Goal: Task Accomplishment & Management: Manage account settings

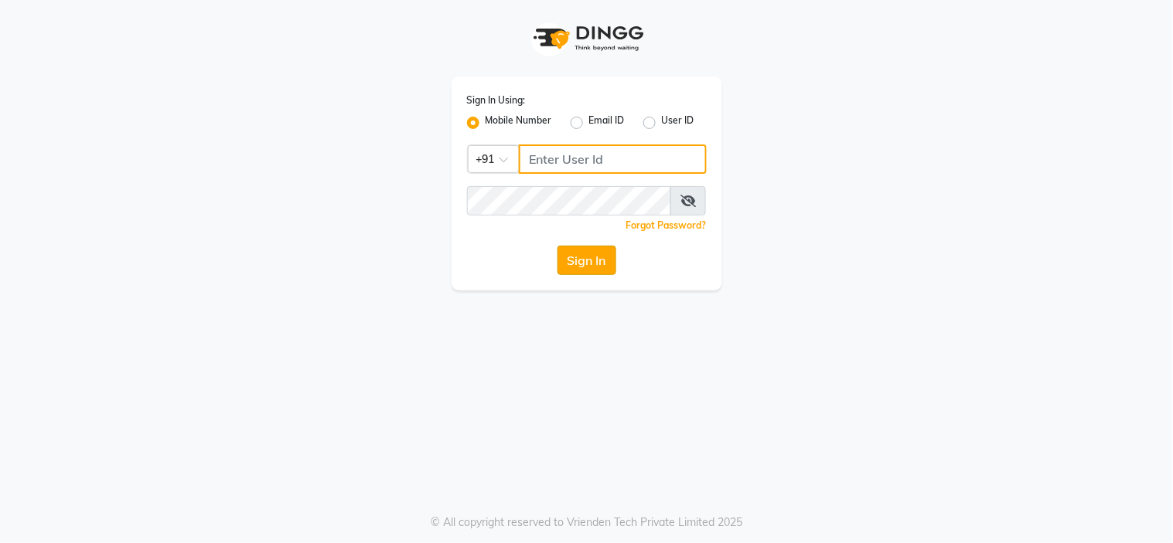
type input "8601089000"
click at [567, 250] on button "Sign In" at bounding box center [586, 260] width 59 height 29
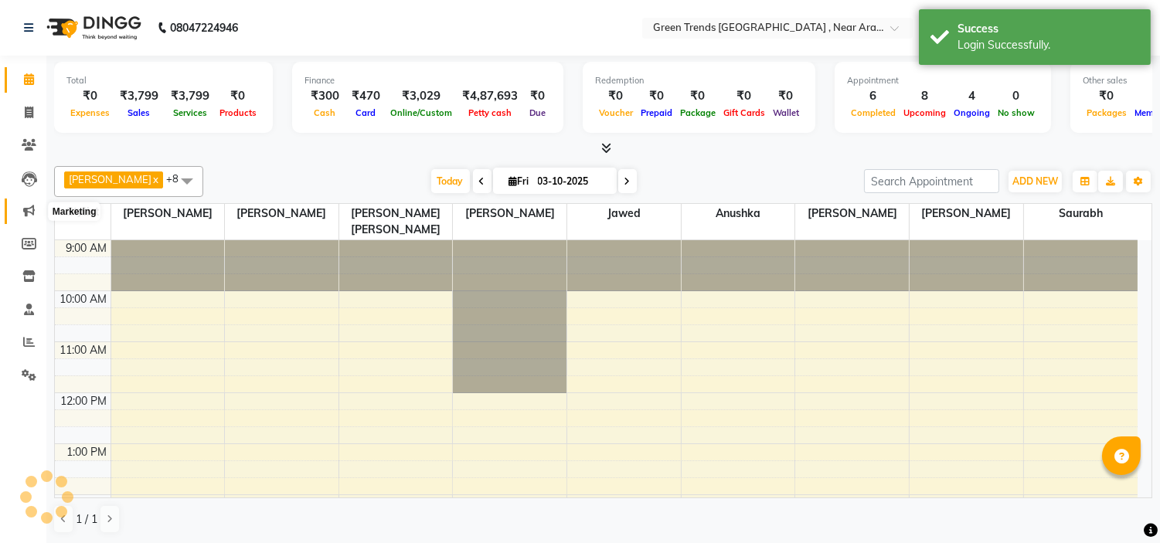
select select "en"
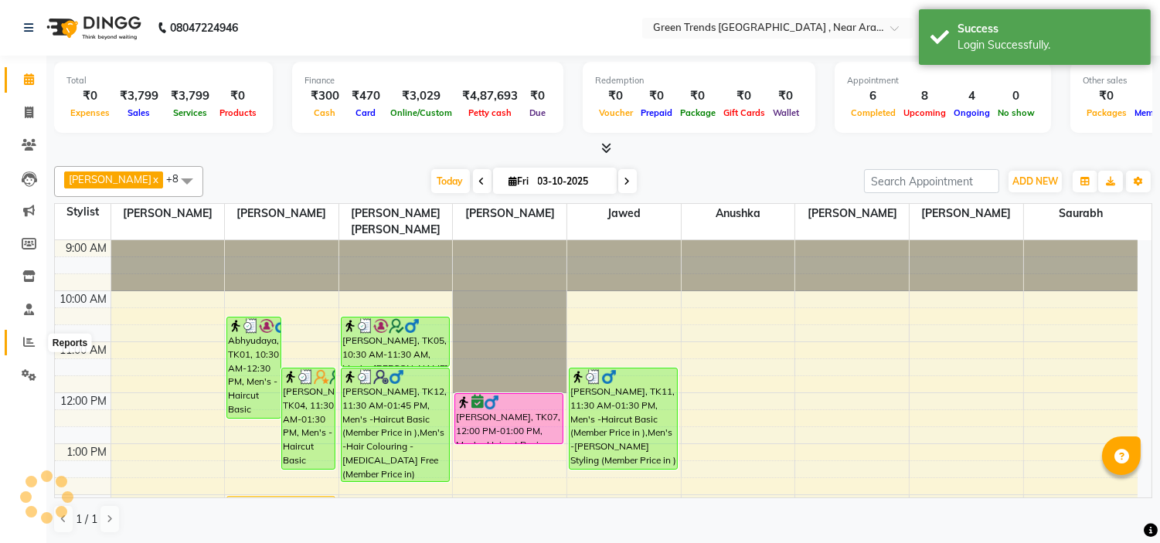
click at [25, 344] on icon at bounding box center [29, 342] width 12 height 12
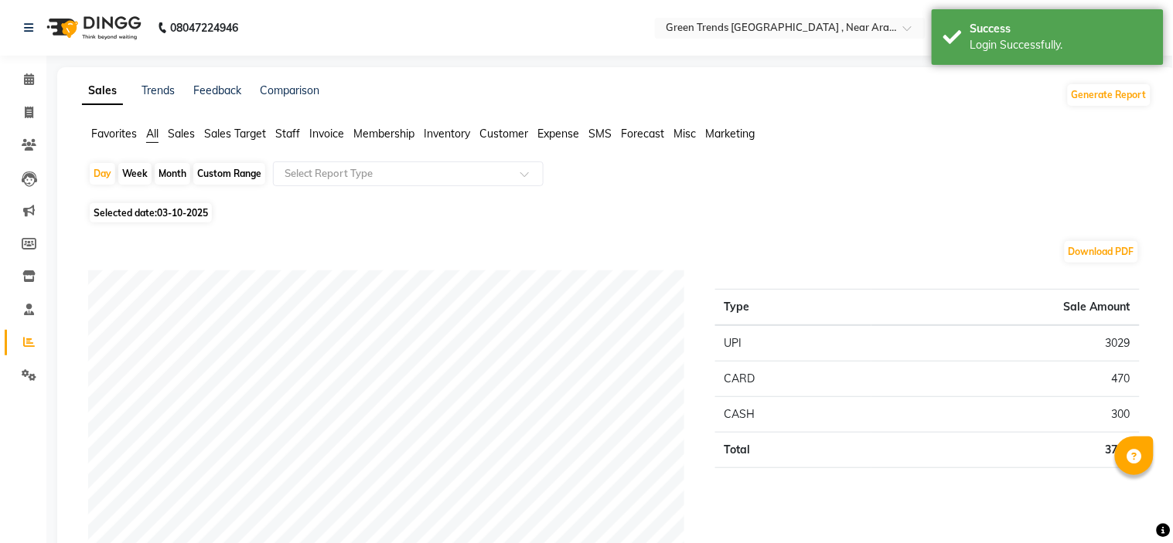
click at [176, 135] on span "Sales" at bounding box center [181, 134] width 27 height 14
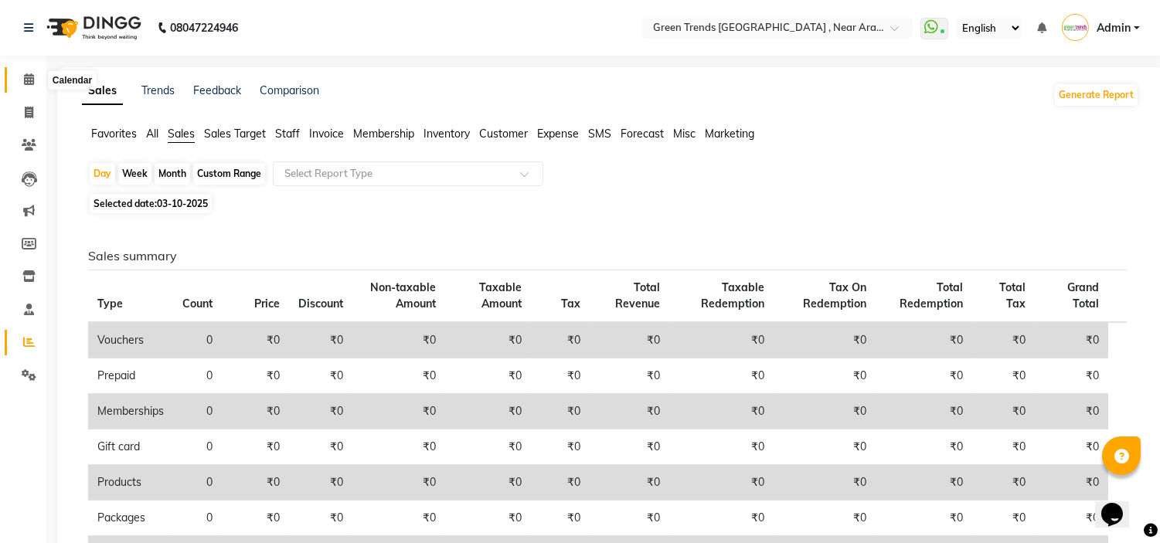
click at [22, 75] on span at bounding box center [28, 80] width 27 height 18
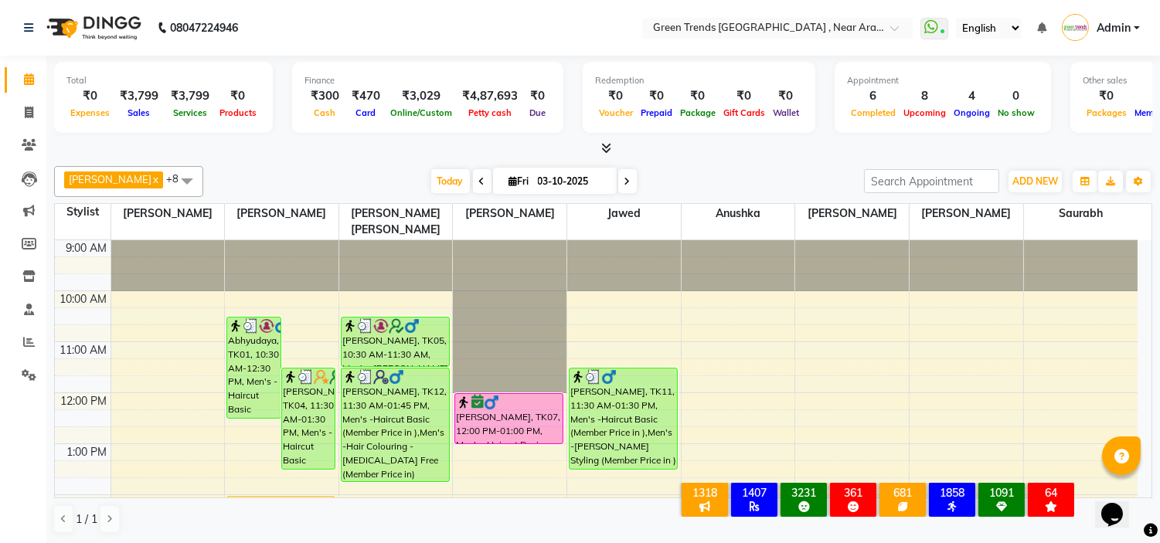
click at [479, 182] on icon at bounding box center [482, 181] width 6 height 9
type input "02-10-2025"
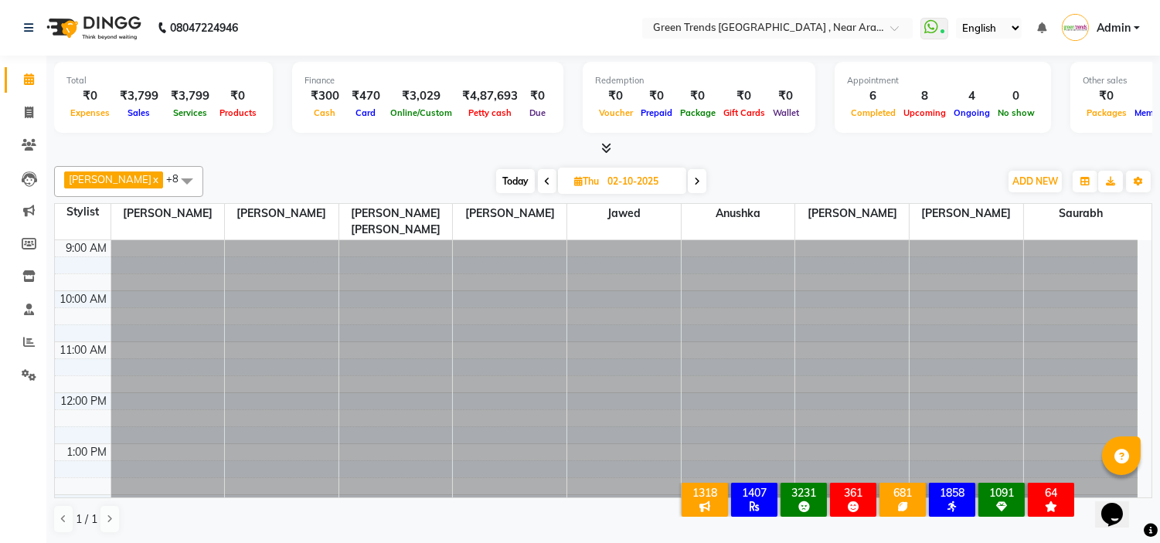
scroll to position [308, 0]
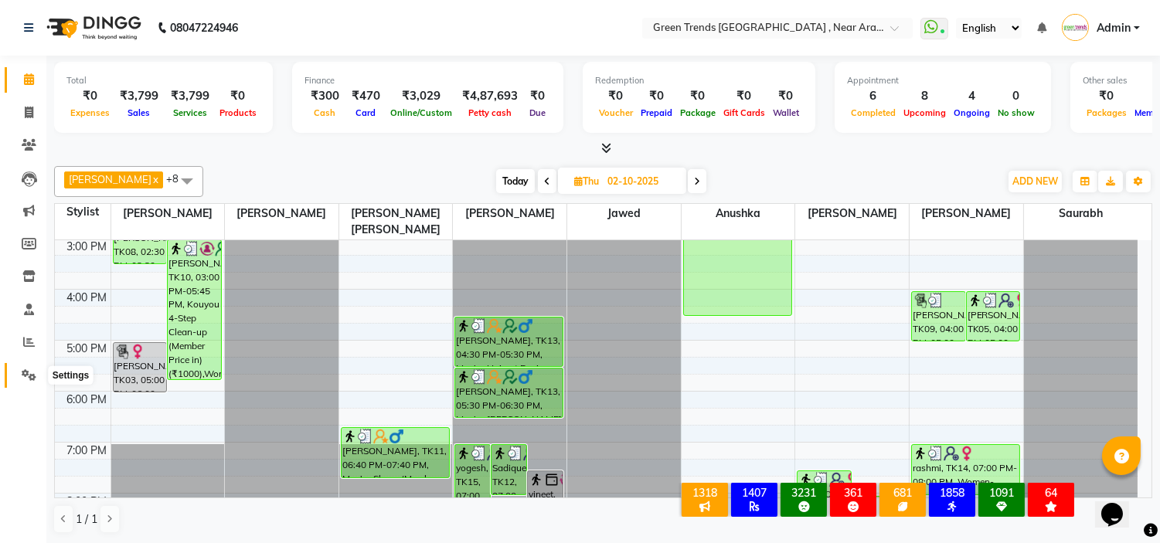
click at [26, 368] on span at bounding box center [28, 376] width 27 height 18
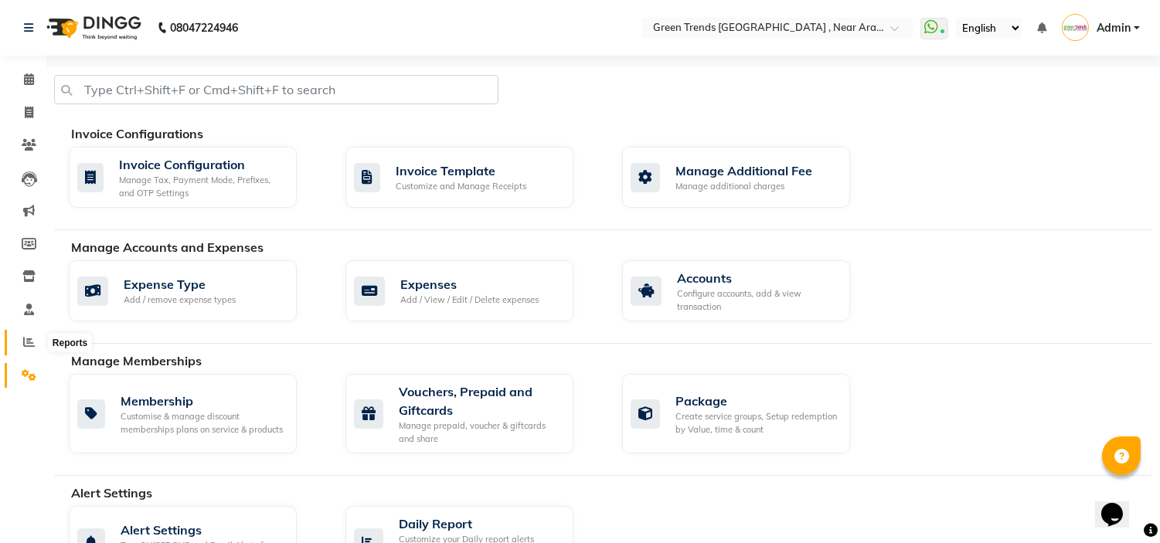
click at [27, 335] on span at bounding box center [28, 343] width 27 height 18
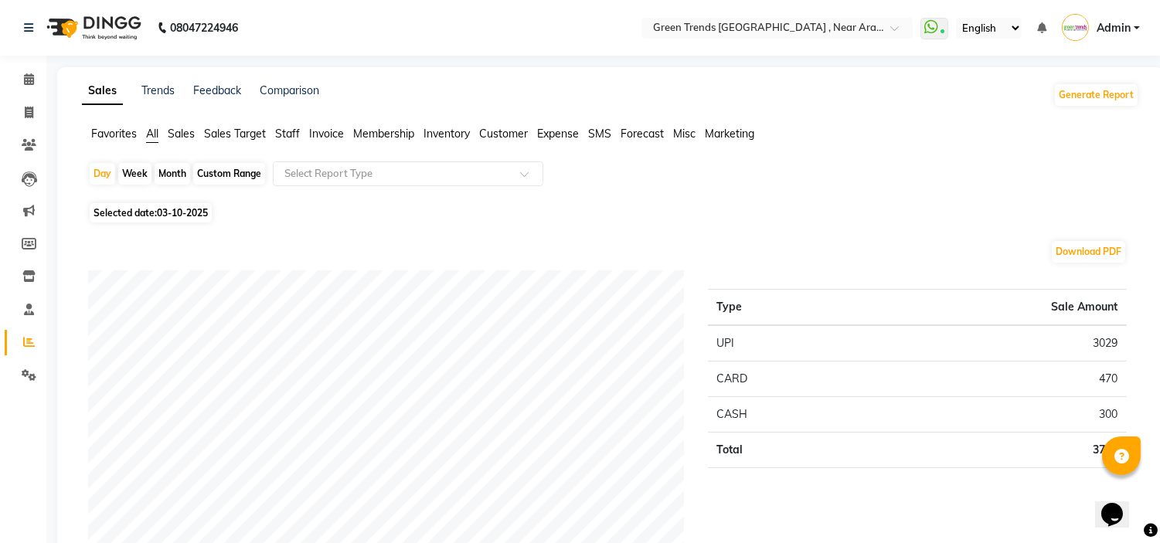
click at [553, 141] on li "Expense" at bounding box center [558, 134] width 42 height 16
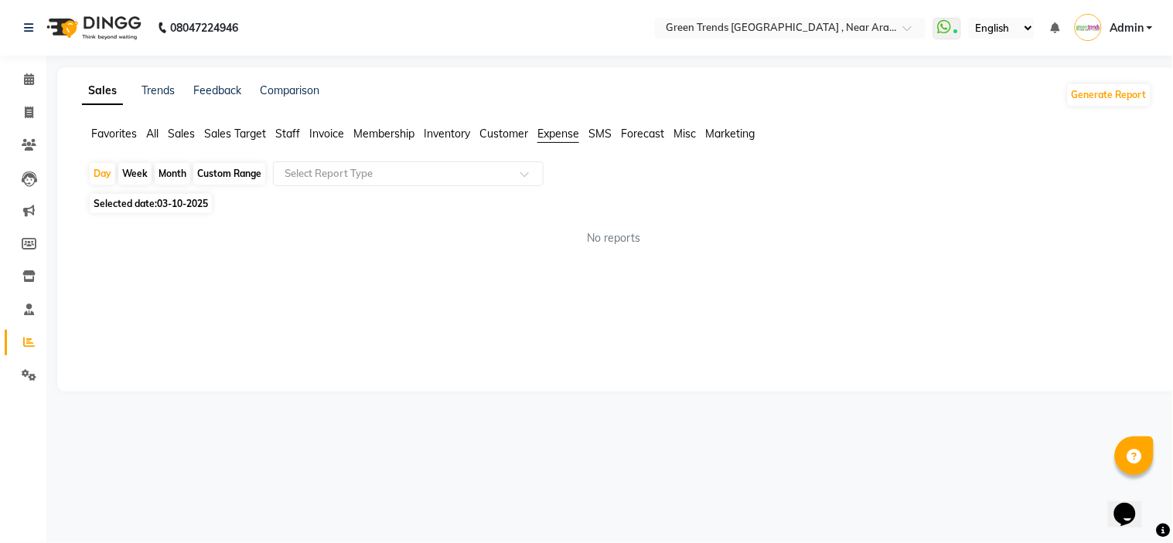
click at [193, 202] on span "03-10-2025" at bounding box center [182, 204] width 51 height 12
select select "10"
select select "2025"
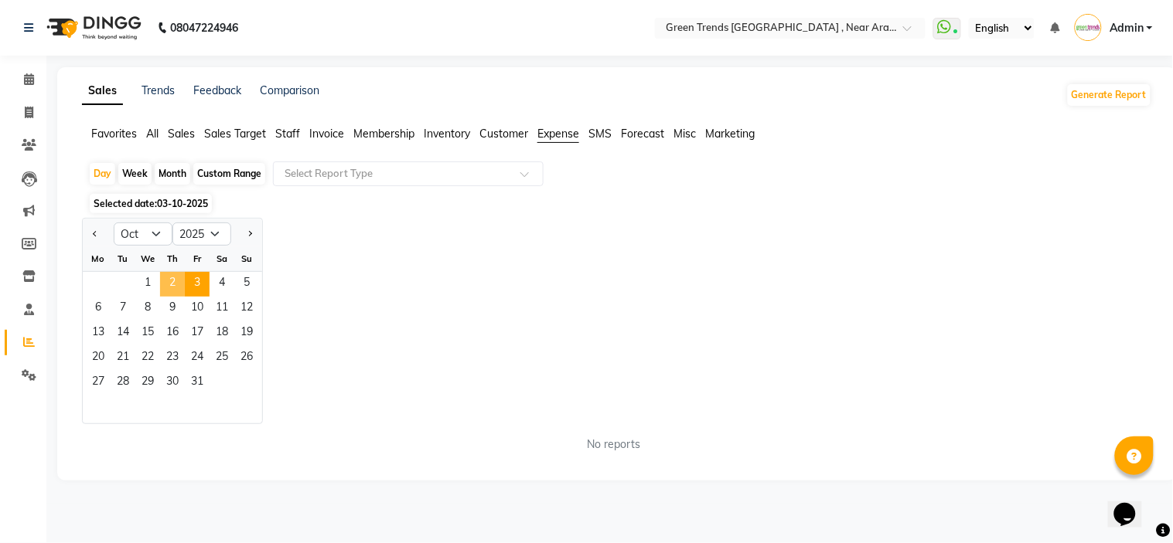
click at [167, 278] on span "2" at bounding box center [172, 284] width 25 height 25
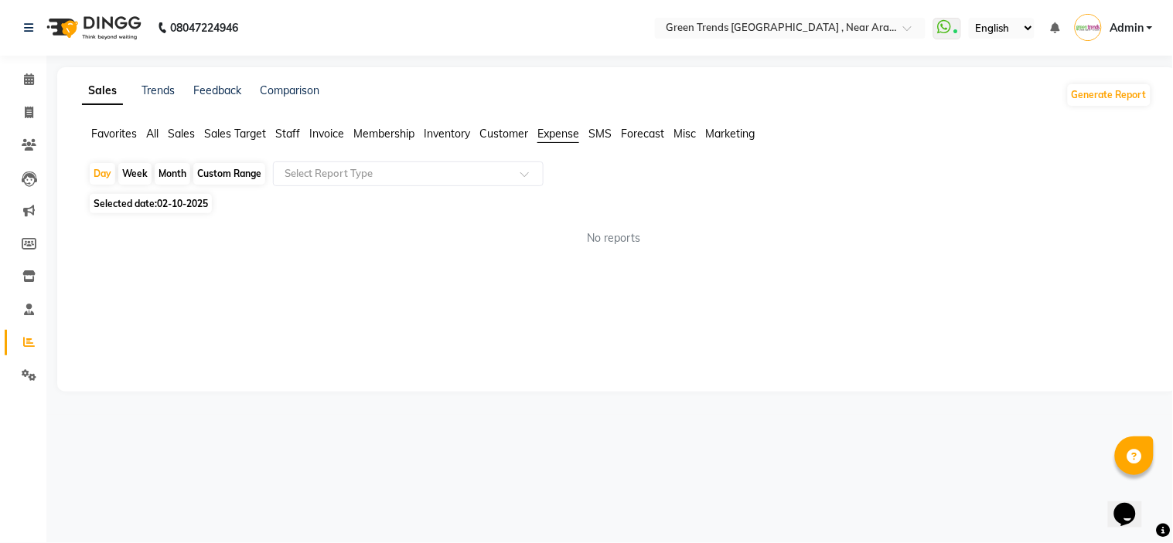
click at [181, 207] on span "02-10-2025" at bounding box center [182, 204] width 51 height 12
select select "10"
select select "2025"
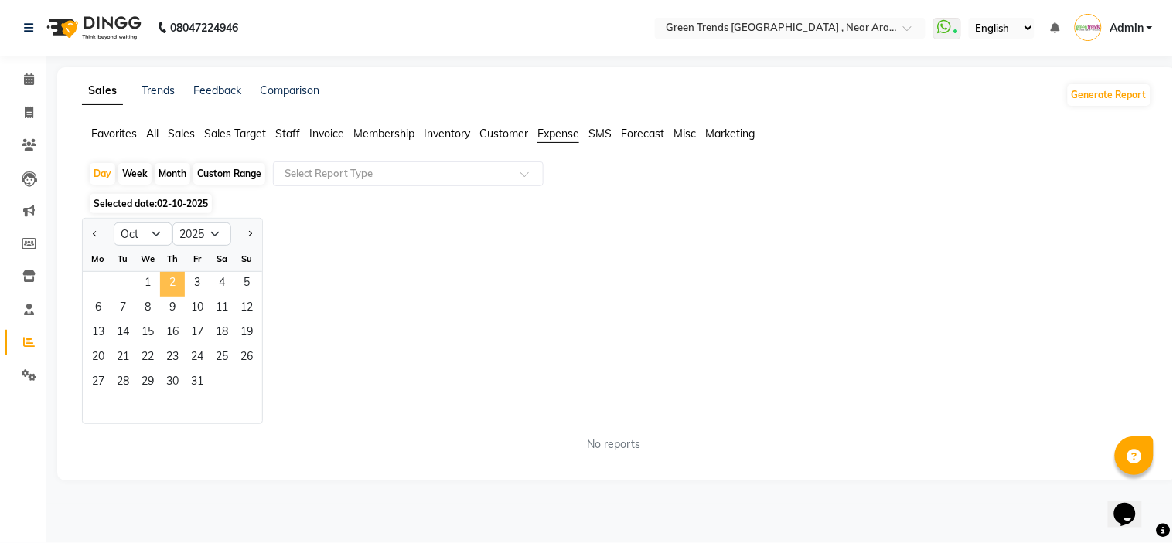
click at [166, 284] on span "2" at bounding box center [172, 284] width 25 height 25
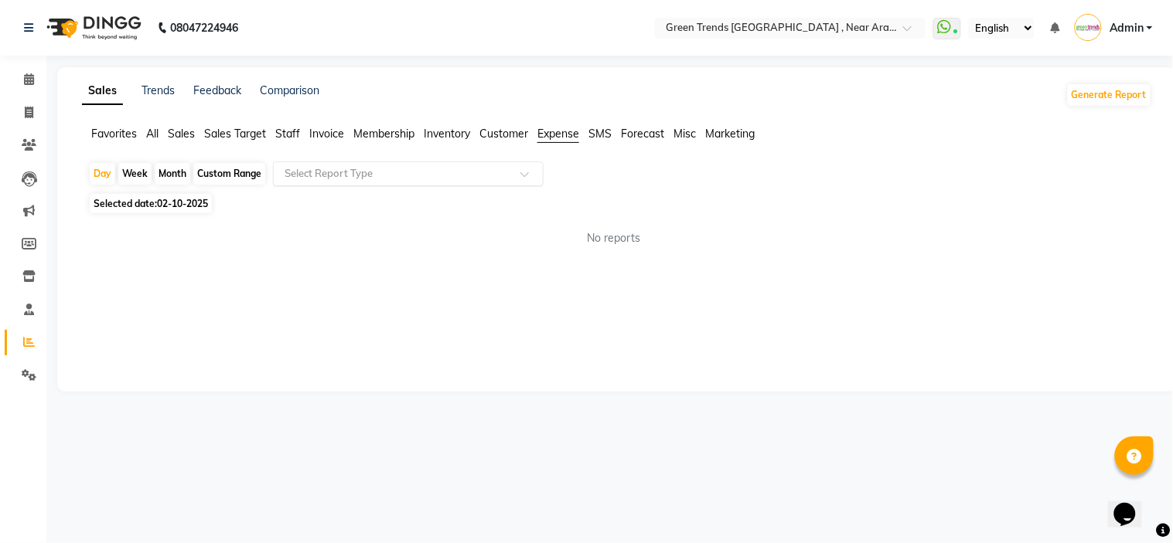
click at [399, 168] on input "text" at bounding box center [392, 173] width 223 height 15
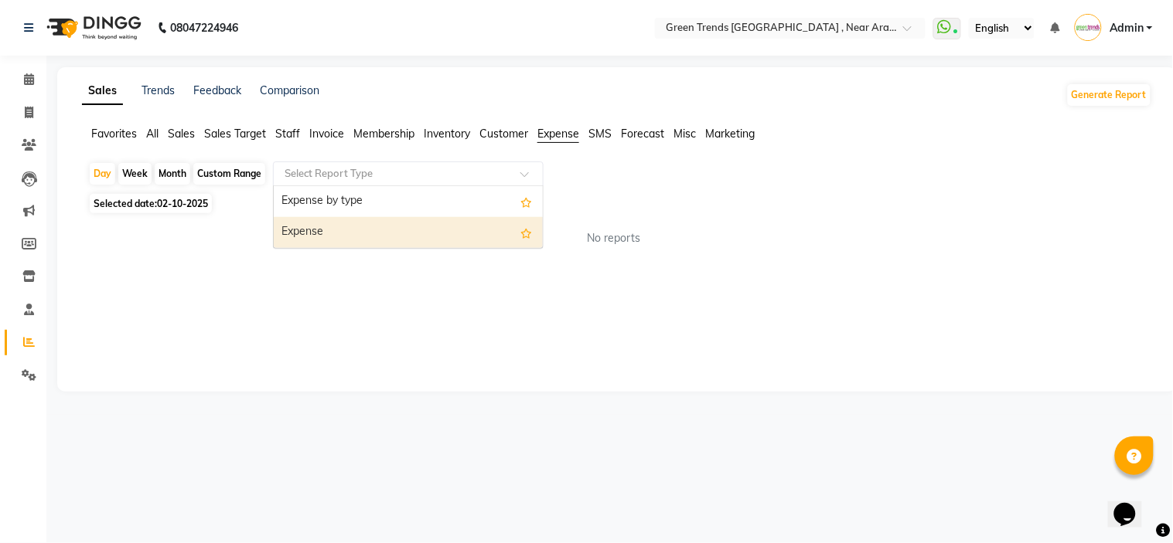
click at [397, 237] on div "Expense" at bounding box center [408, 232] width 269 height 31
select select "filtered_report"
select select "csv"
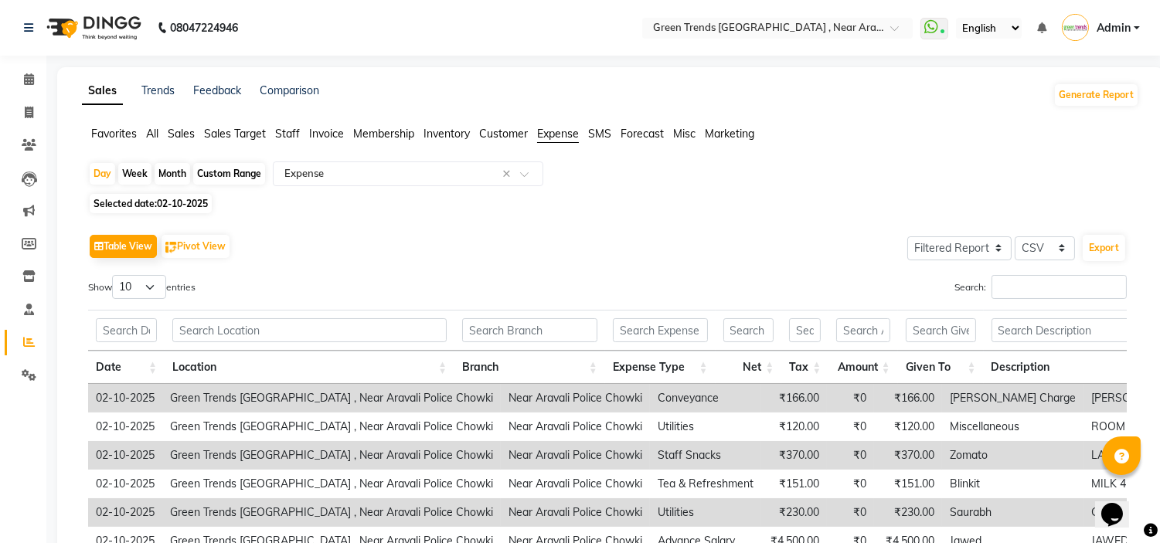
click at [694, 276] on div "Search:" at bounding box center [873, 290] width 508 height 30
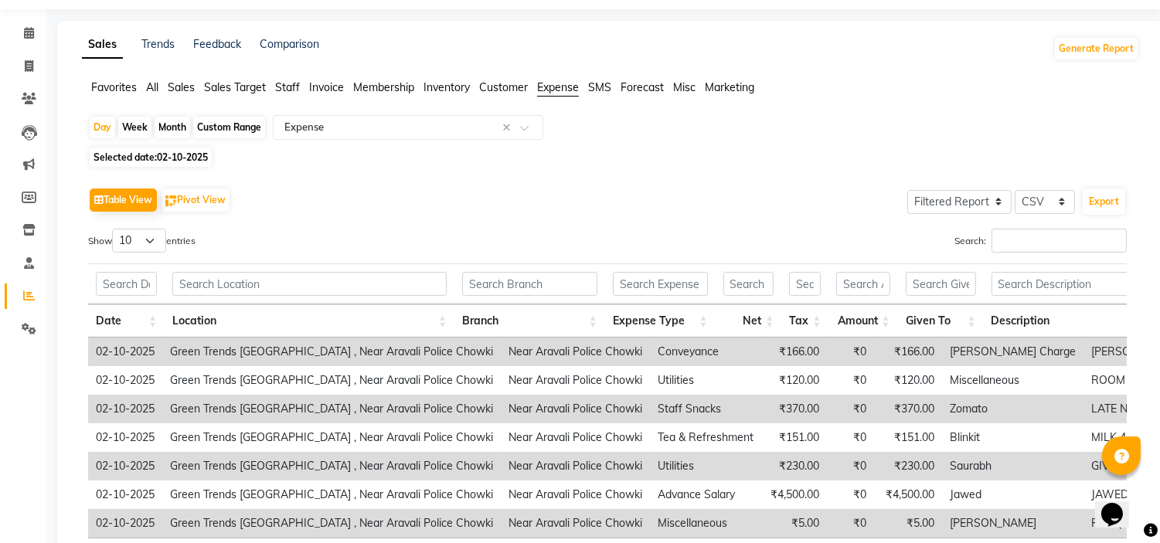
scroll to position [34, 0]
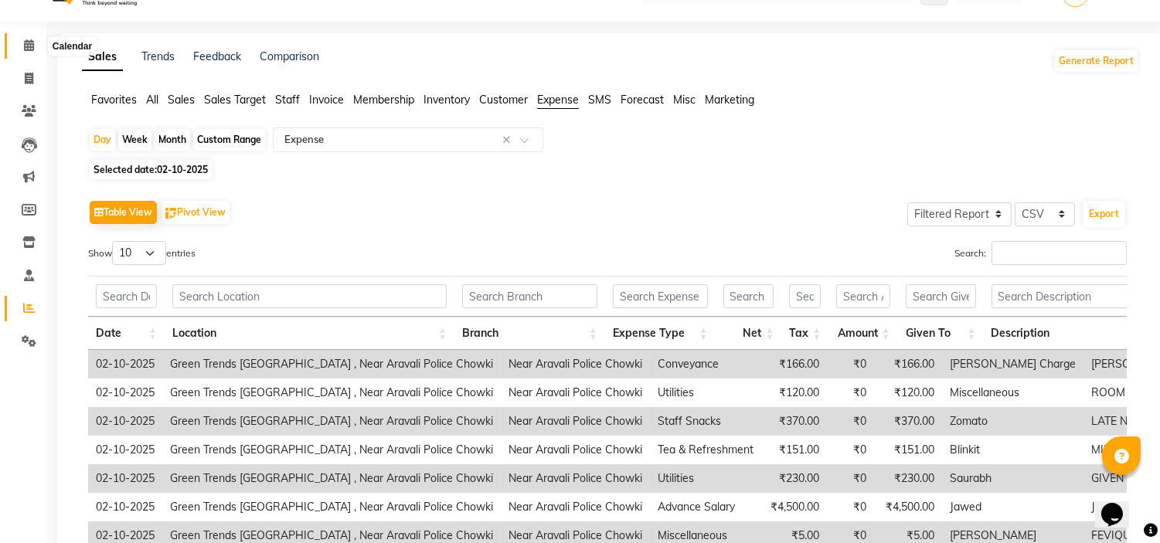
click at [23, 39] on span at bounding box center [28, 46] width 27 height 18
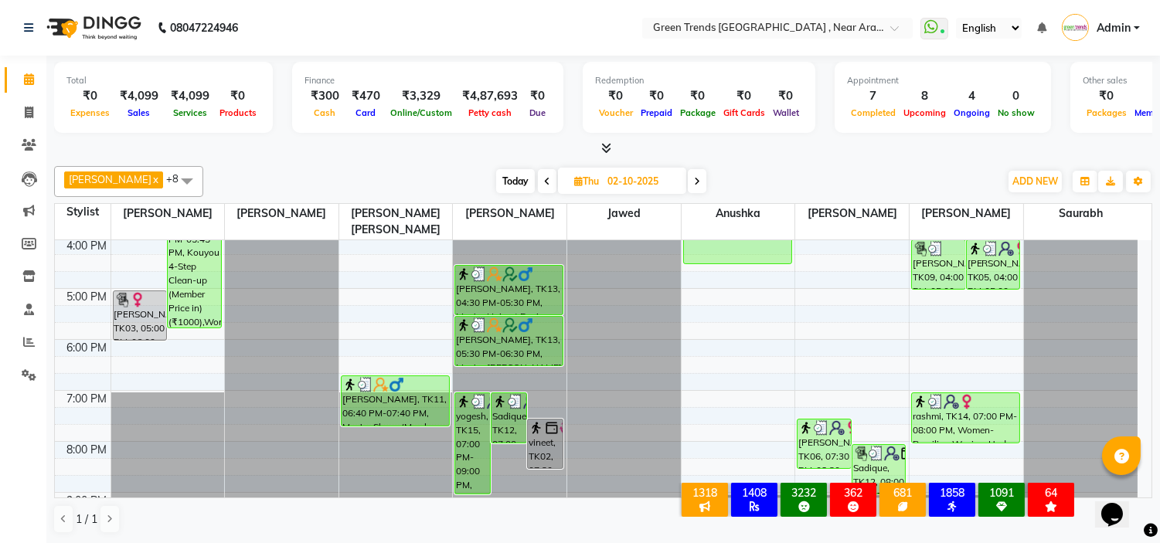
scroll to position [391, 0]
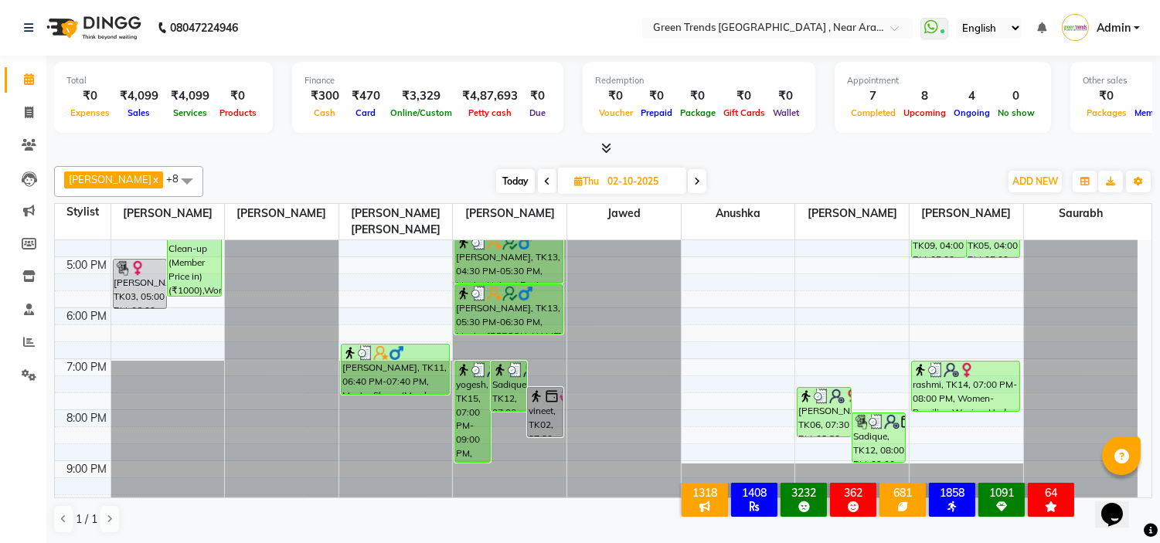
click at [694, 182] on icon at bounding box center [697, 181] width 6 height 9
type input "03-10-2025"
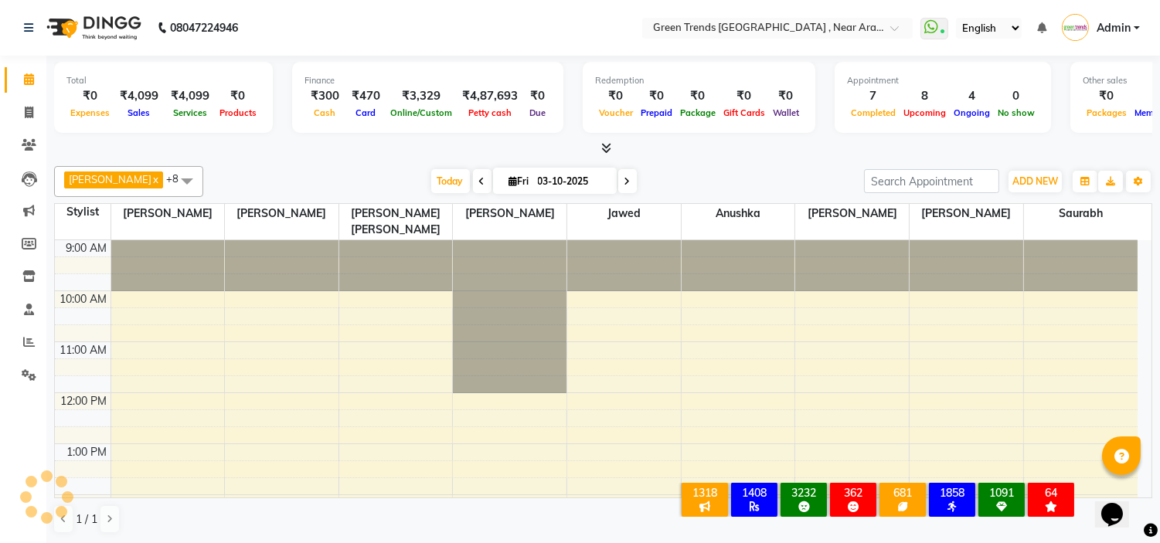
scroll to position [359, 0]
